Goal: Book appointment/travel/reservation

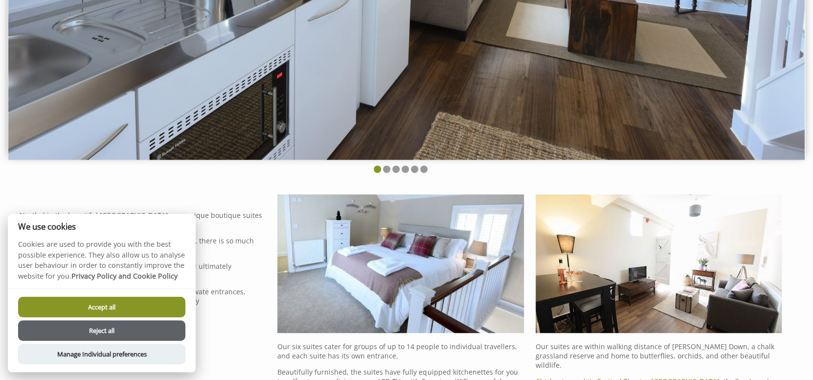
scroll to position [195, 0]
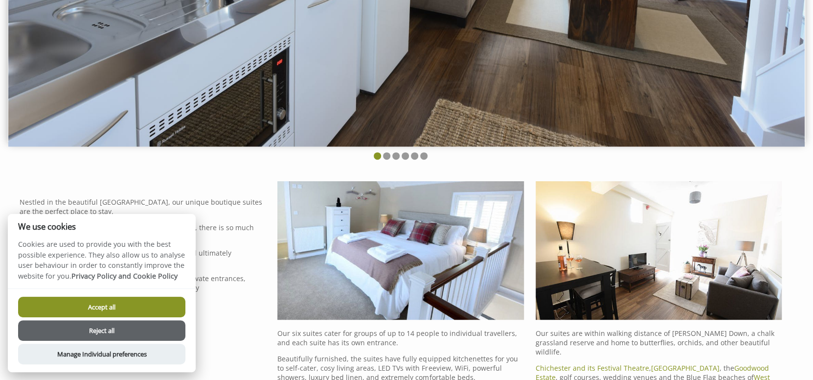
click at [112, 301] on button "Accept all" at bounding box center [101, 306] width 167 height 21
checkbox input "true"
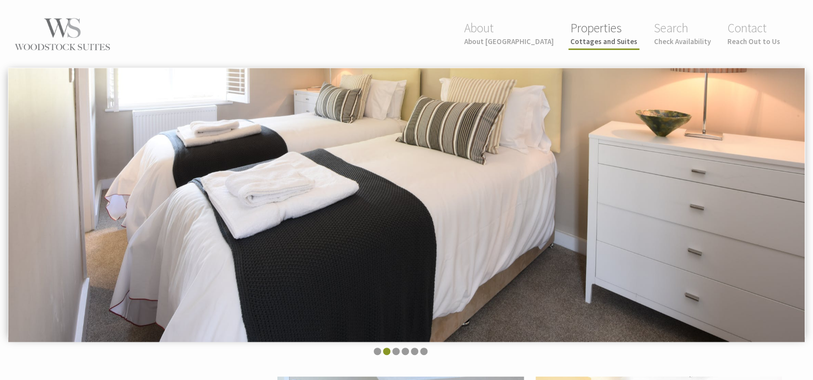
click at [614, 41] on small "Cottages and Suites" at bounding box center [603, 41] width 67 height 9
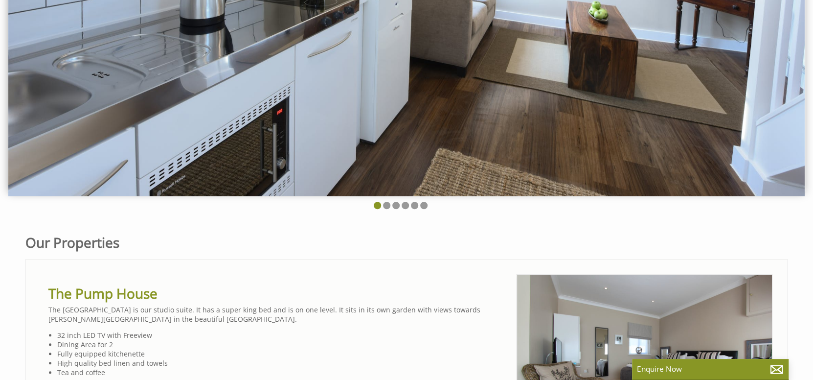
scroll to position [147, 0]
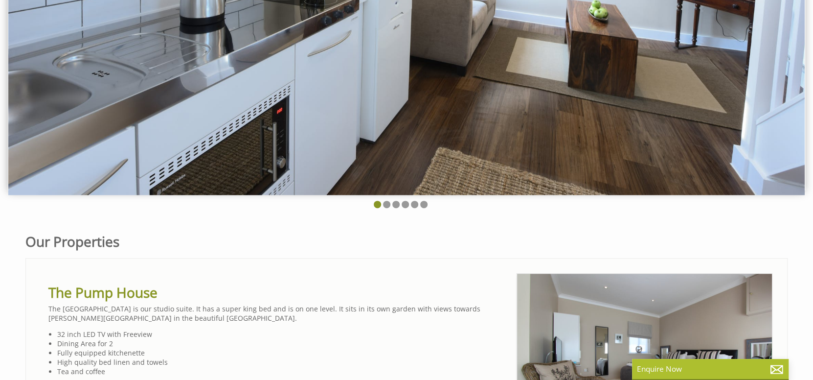
click at [664, 370] on p "Enquire Now" at bounding box center [710, 368] width 147 height 10
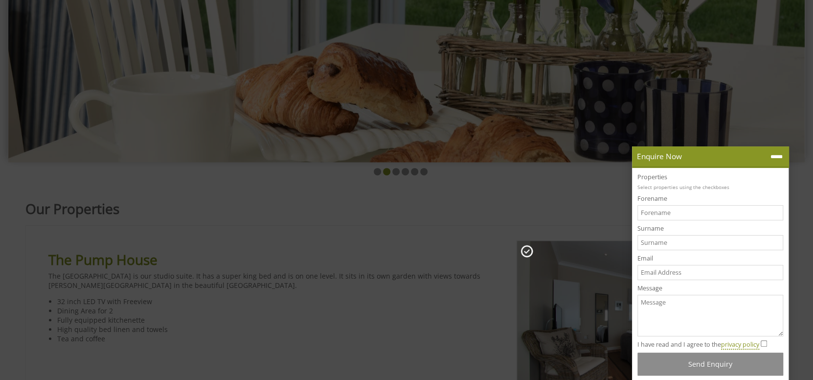
scroll to position [0, 0]
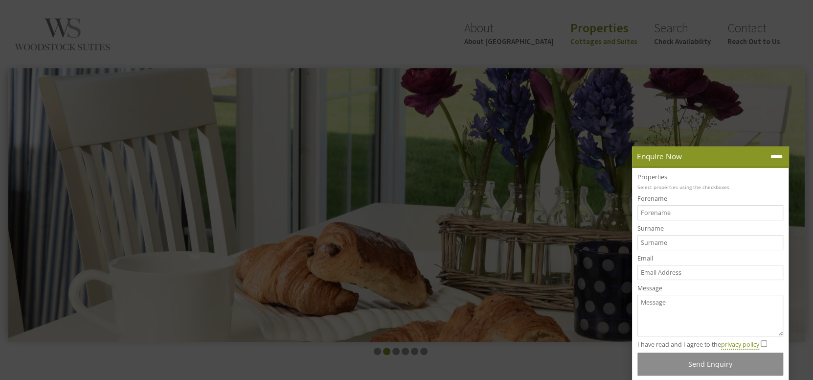
click at [361, 194] on img at bounding box center [406, 204] width 796 height 273
click at [678, 34] on link "Search Check Availability" at bounding box center [682, 33] width 57 height 26
